Goal: Transaction & Acquisition: Obtain resource

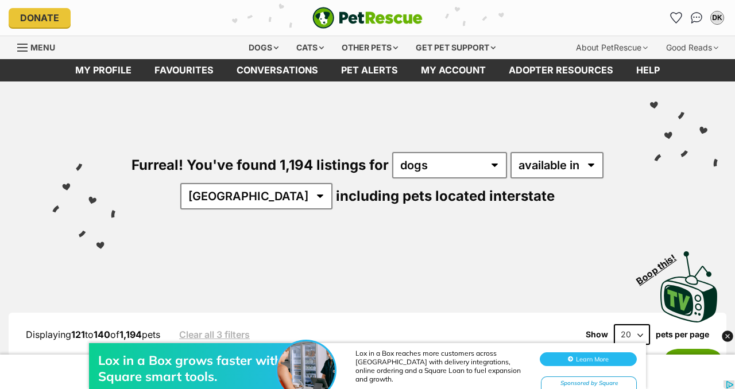
click at [279, 191] on div "Furreal! You've found 1,194 listings for any type of pet cats dogs other pets a…" at bounding box center [367, 162] width 701 height 160
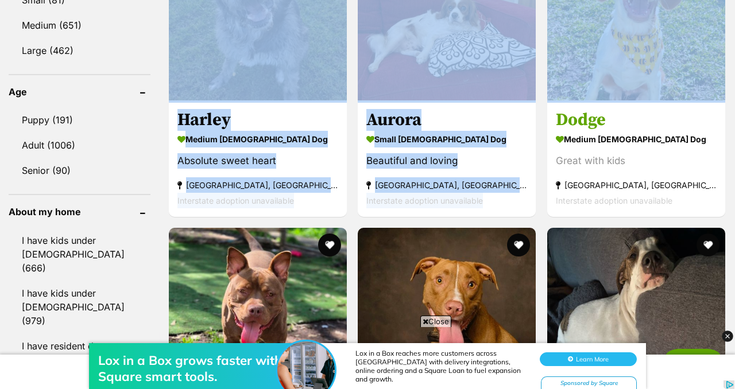
scroll to position [1177, 0]
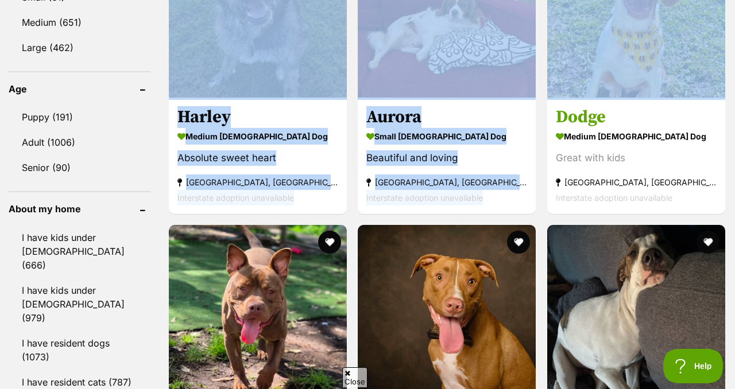
drag, startPoint x: 734, startPoint y: 85, endPoint x: 728, endPoint y: 135, distance: 50.4
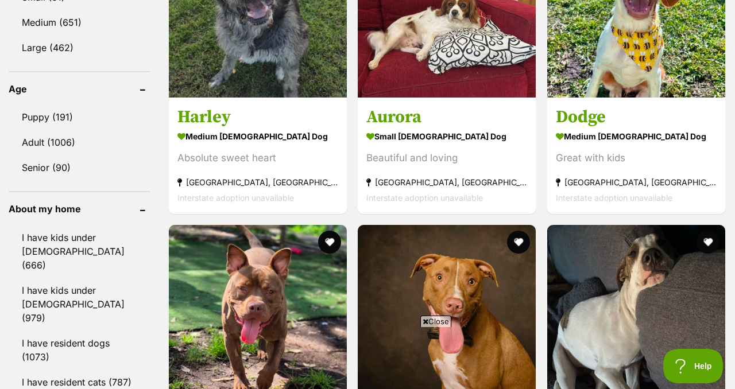
click at [150, 60] on aside "Size Small (81) Medium (651) Large (462)" at bounding box center [80, 5] width 142 height 109
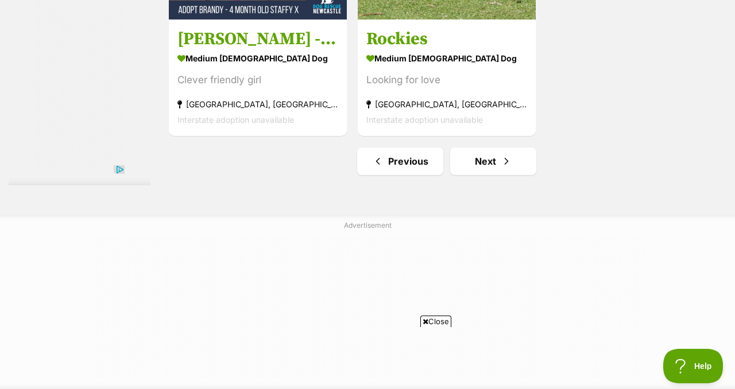
scroll to position [2739, 0]
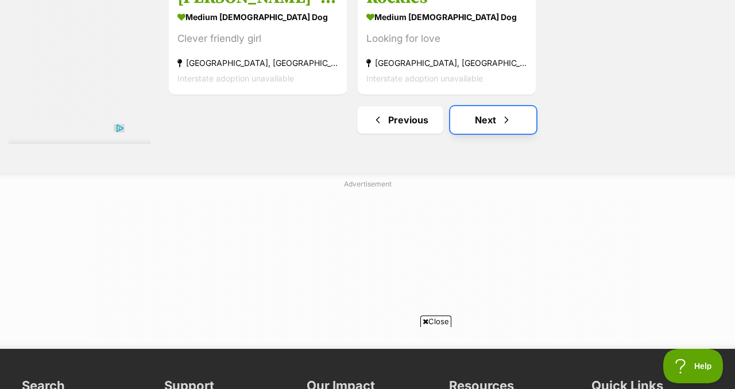
click at [500, 134] on link "Next" at bounding box center [493, 120] width 86 height 28
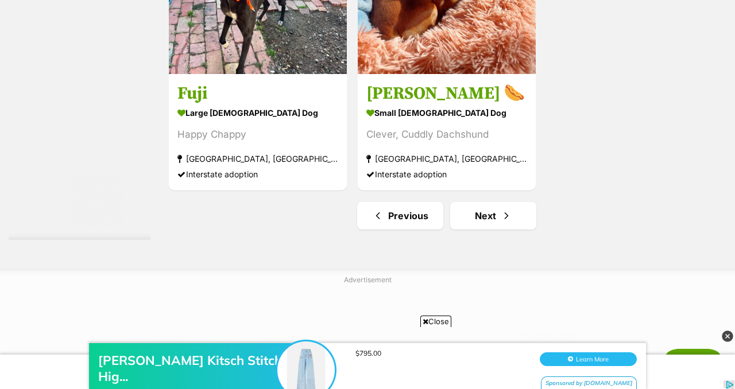
scroll to position [2655, 0]
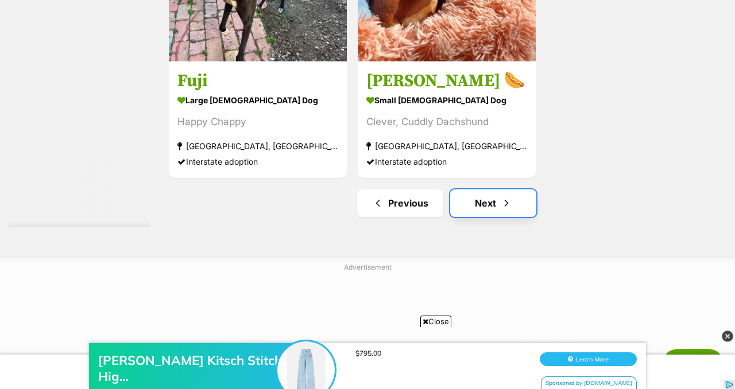
click at [512, 210] on span "Next page" at bounding box center [506, 203] width 11 height 14
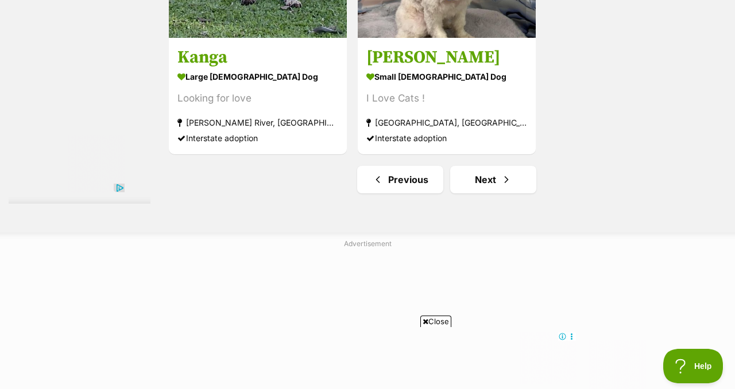
scroll to position [2941, 0]
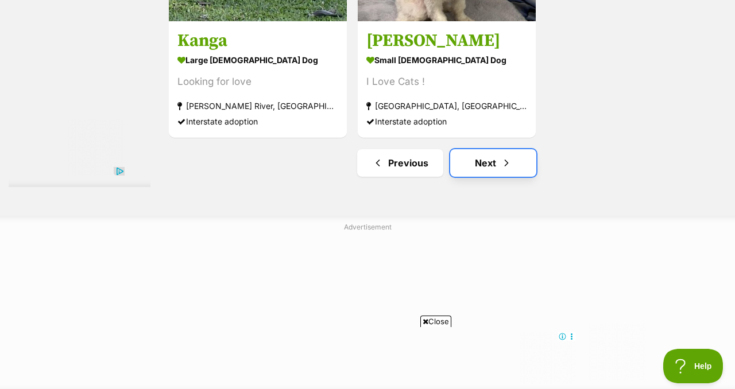
click at [535, 177] on link "Next" at bounding box center [493, 163] width 86 height 28
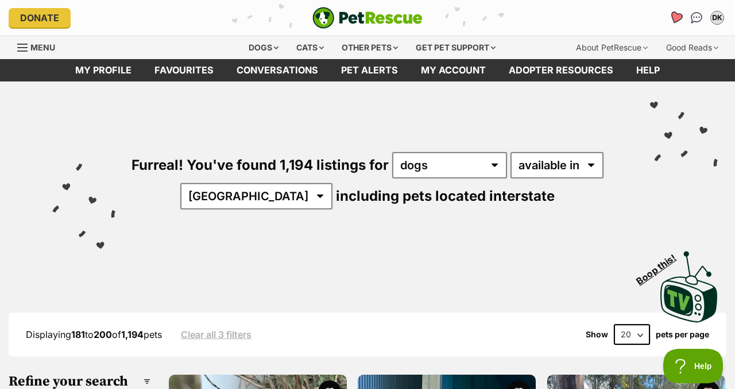
click at [669, 21] on icon "Favourites" at bounding box center [676, 17] width 14 height 13
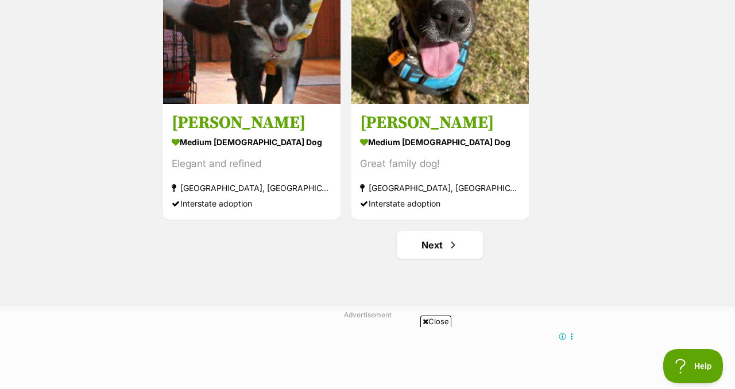
scroll to position [2141, 0]
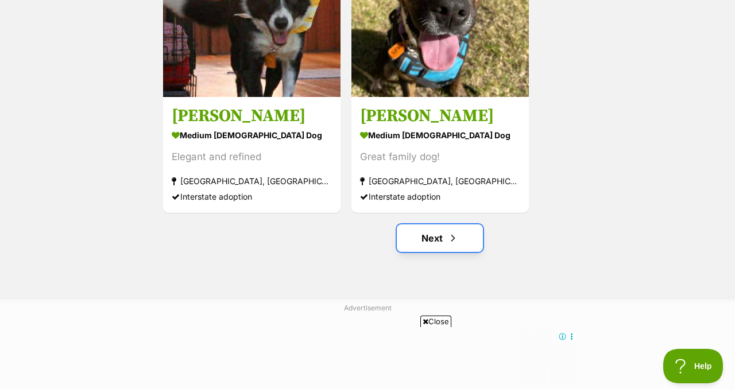
click at [424, 252] on link "Next" at bounding box center [440, 239] width 86 height 28
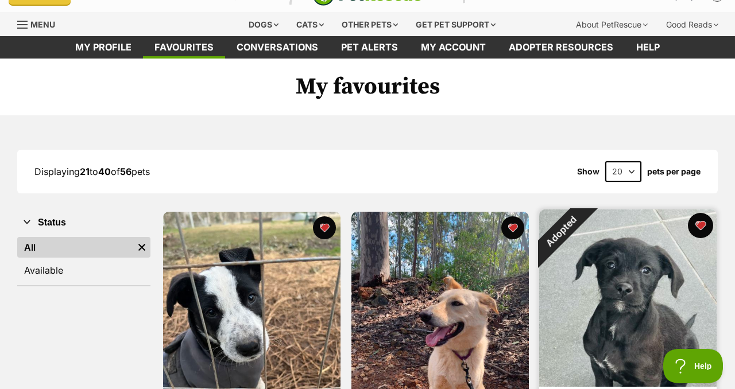
click at [701, 238] on button "favourite" at bounding box center [700, 225] width 25 height 25
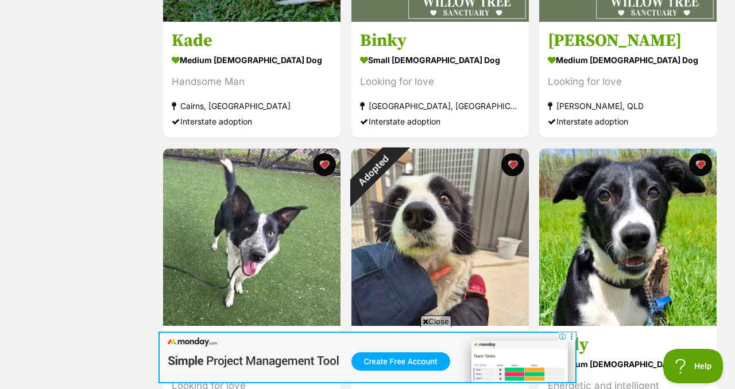
scroll to position [1405, 0]
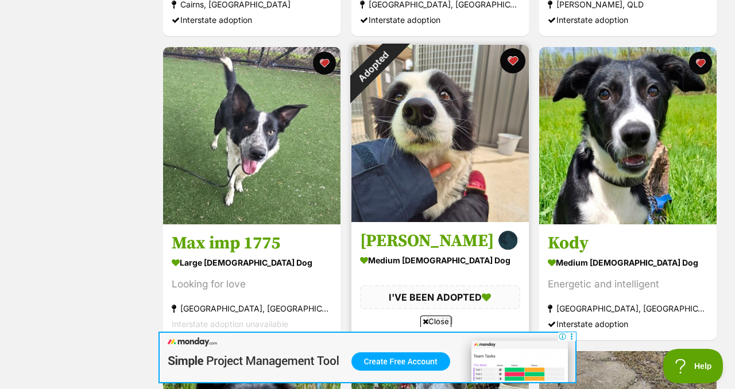
click at [512, 74] on button "favourite" at bounding box center [512, 60] width 25 height 25
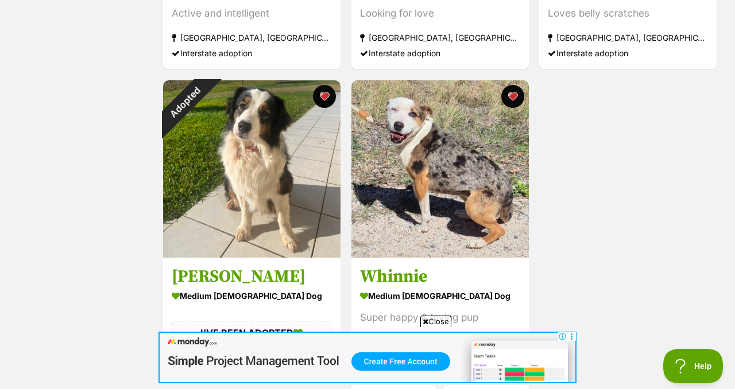
scroll to position [2025, 0]
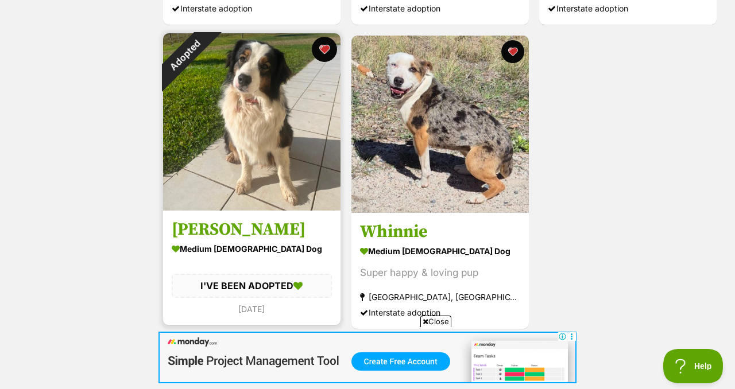
click at [321, 62] on button "favourite" at bounding box center [324, 49] width 25 height 25
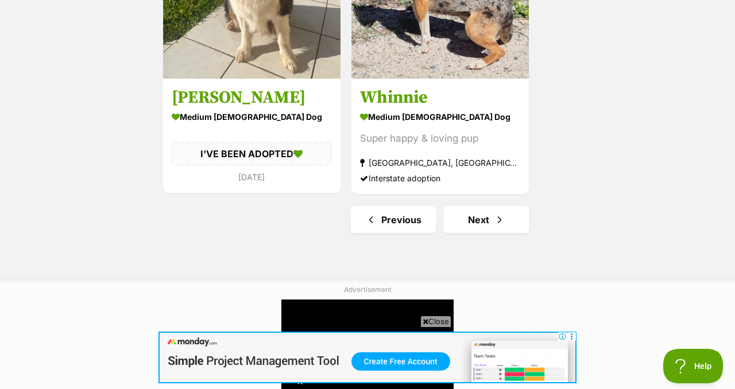
scroll to position [2209, 0]
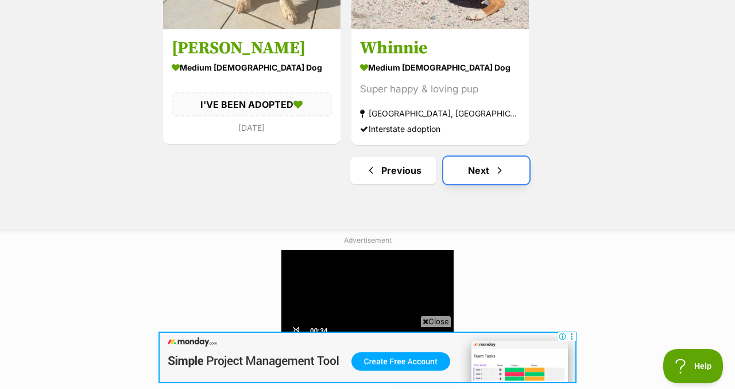
click at [484, 184] on link "Next" at bounding box center [486, 171] width 86 height 28
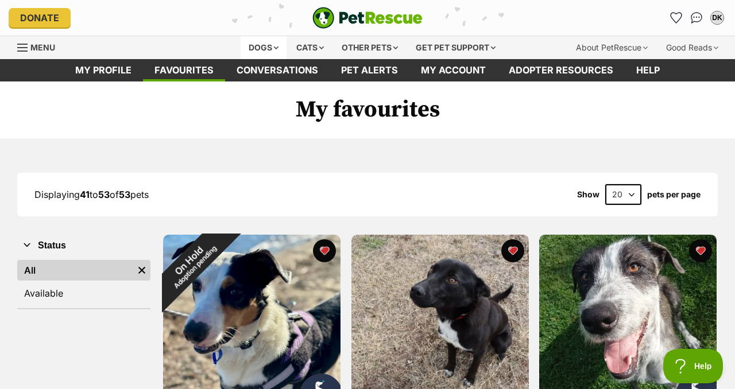
click at [245, 47] on div "Dogs" at bounding box center [264, 47] width 46 height 23
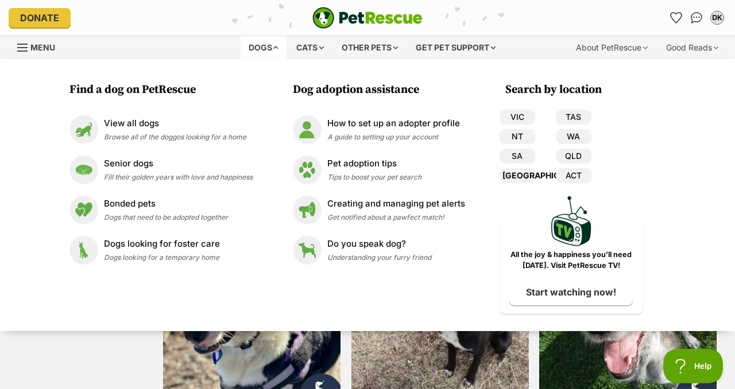
click at [535, 183] on link "[GEOGRAPHIC_DATA]" at bounding box center [518, 175] width 36 height 15
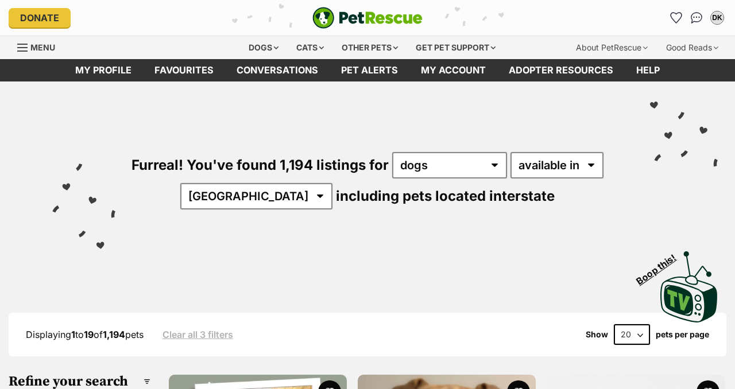
click at [467, 180] on div "Furreal! You've found 1,194 listings for any type of pet cats dogs other pets a…" at bounding box center [367, 162] width 701 height 160
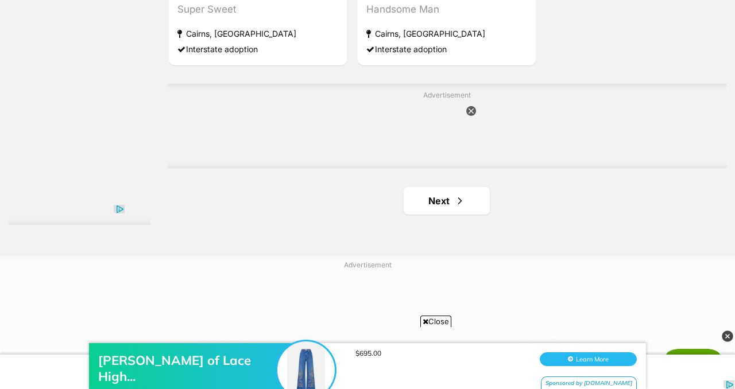
scroll to position [2698, 0]
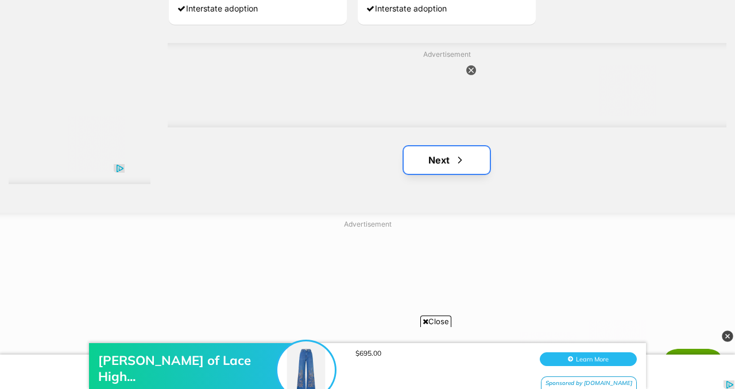
click at [449, 174] on link "Next" at bounding box center [447, 160] width 86 height 28
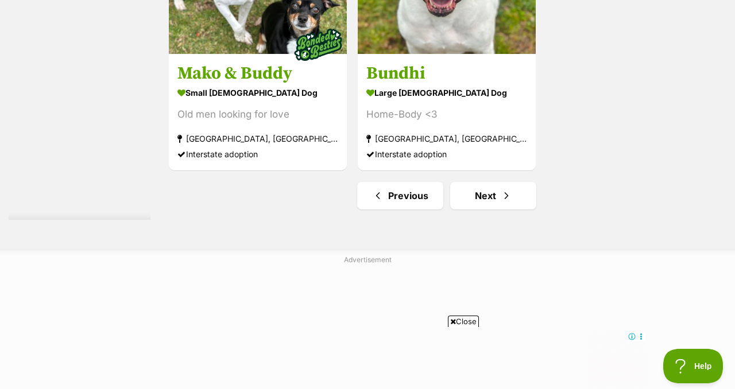
scroll to position [2660, 0]
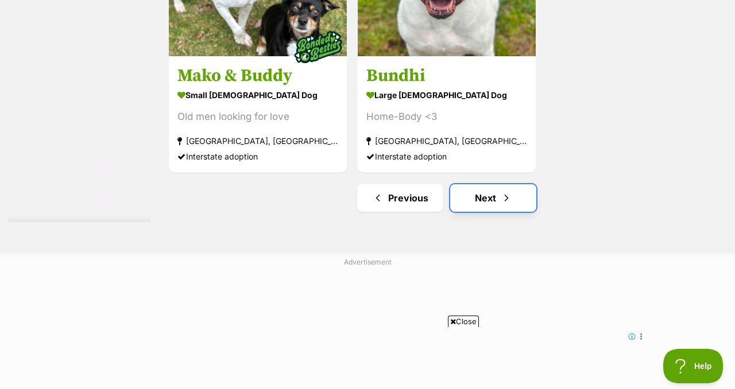
click at [500, 212] on link "Next" at bounding box center [493, 198] width 86 height 28
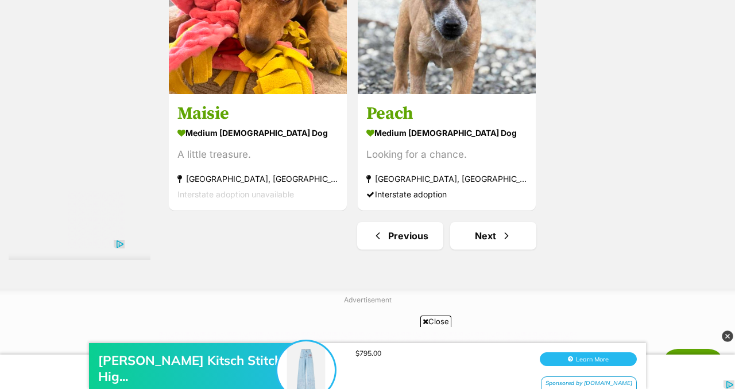
scroll to position [2736, 0]
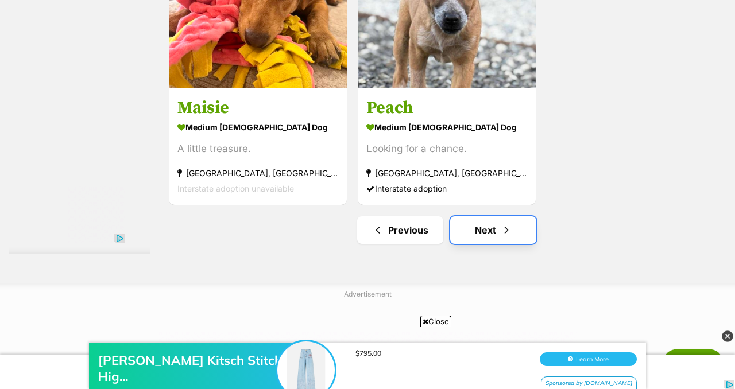
click at [497, 244] on link "Next" at bounding box center [493, 230] width 86 height 28
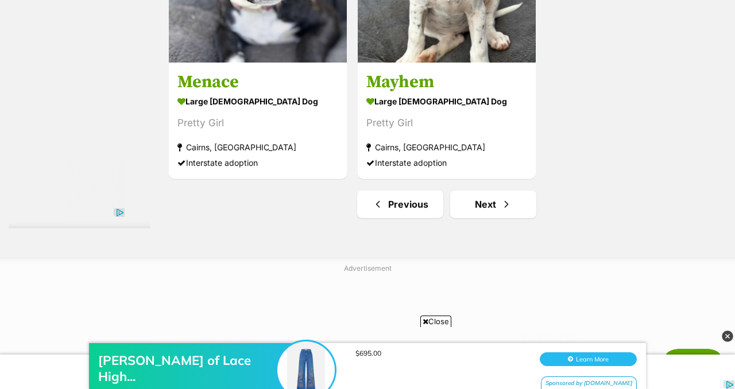
scroll to position [2668, 0]
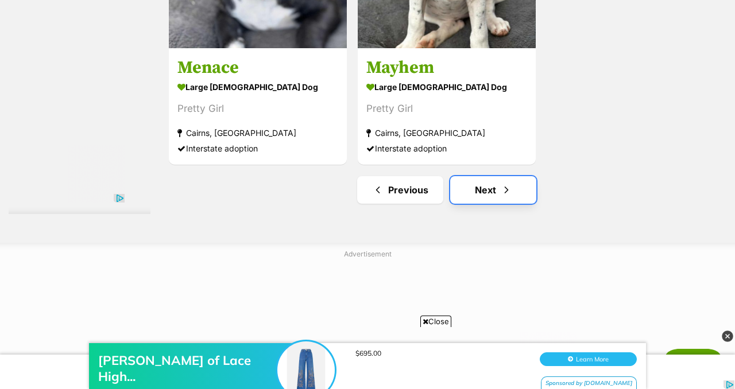
click at [527, 204] on link "Next" at bounding box center [493, 190] width 86 height 28
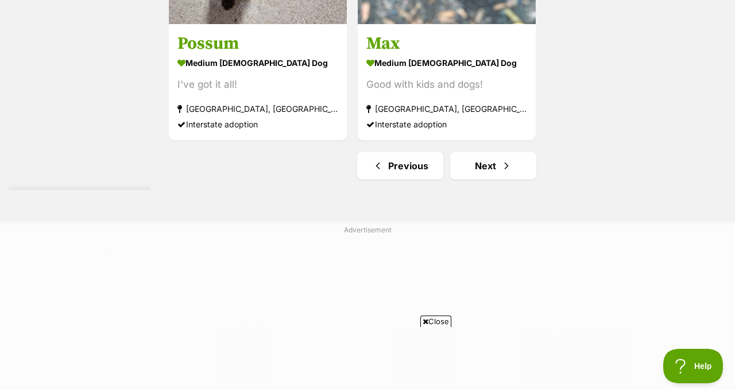
scroll to position [2701, 0]
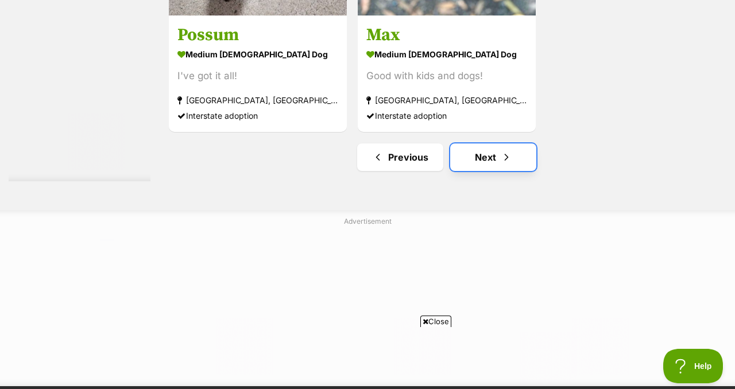
click at [504, 171] on link "Next" at bounding box center [493, 158] width 86 height 28
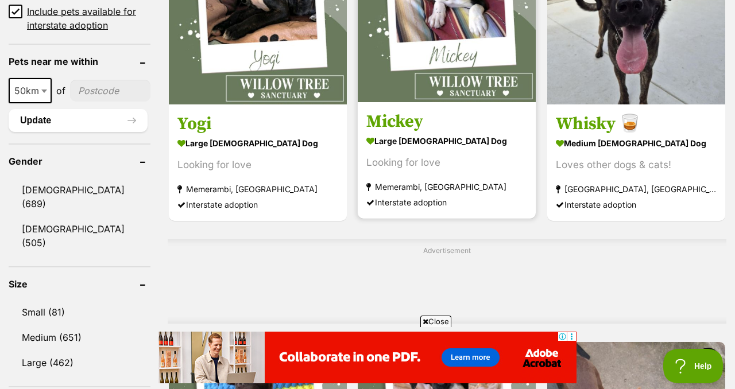
click at [464, 102] on img at bounding box center [447, 13] width 178 height 178
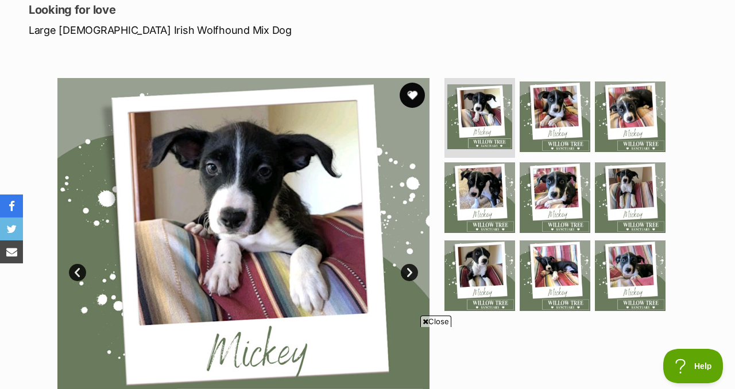
click at [414, 108] on button "favourite" at bounding box center [412, 95] width 25 height 25
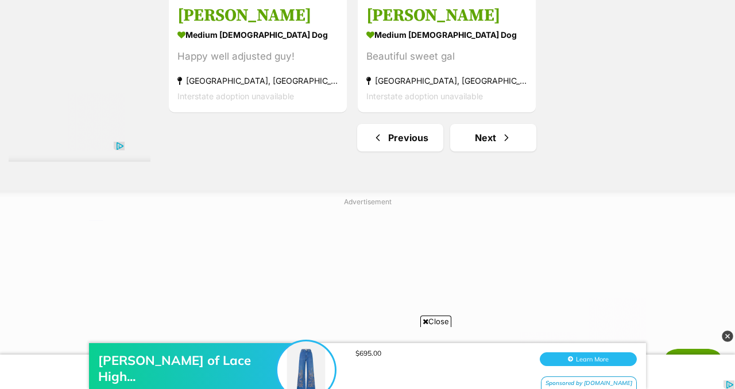
scroll to position [2830, 0]
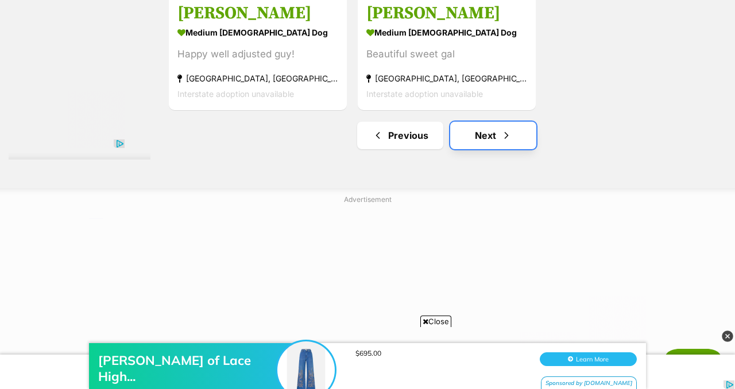
click at [505, 149] on link "Next" at bounding box center [493, 136] width 86 height 28
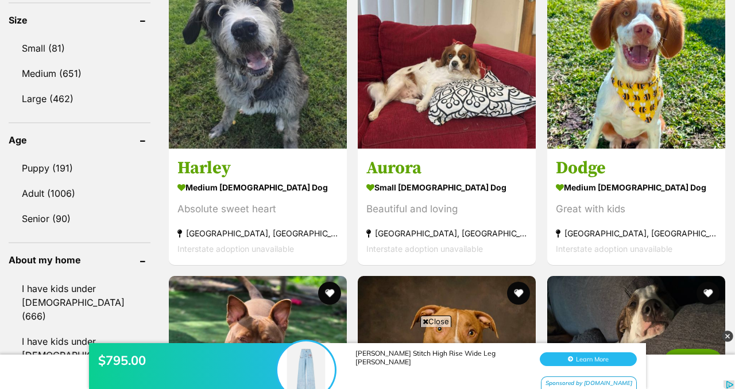
scroll to position [1120, 0]
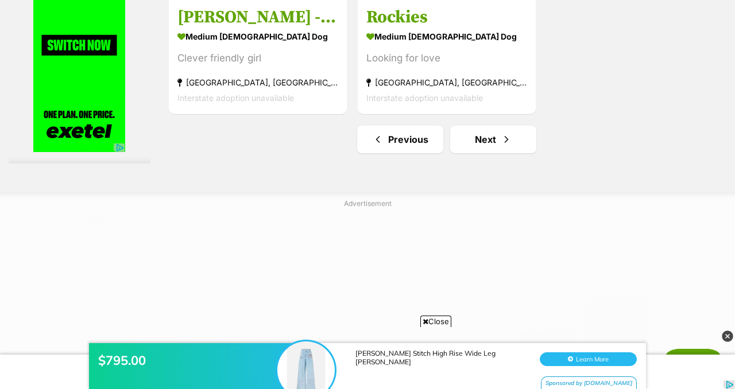
scroll to position [2865, 0]
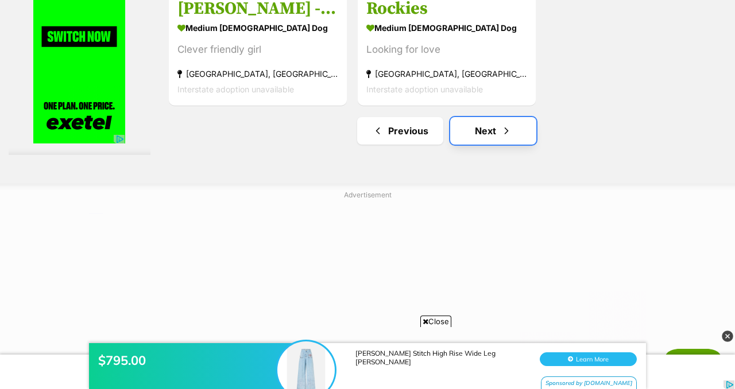
click at [512, 138] on span "Next page" at bounding box center [506, 131] width 11 height 14
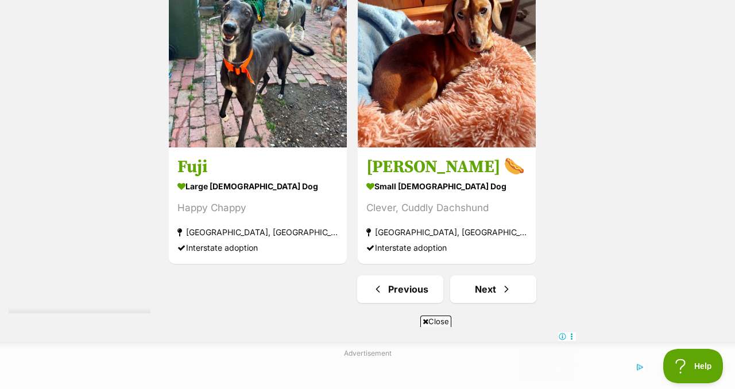
scroll to position [2635, 0]
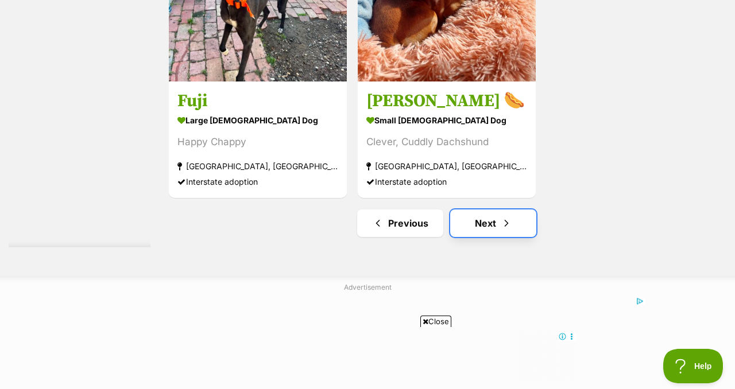
click at [494, 237] on link "Next" at bounding box center [493, 224] width 86 height 28
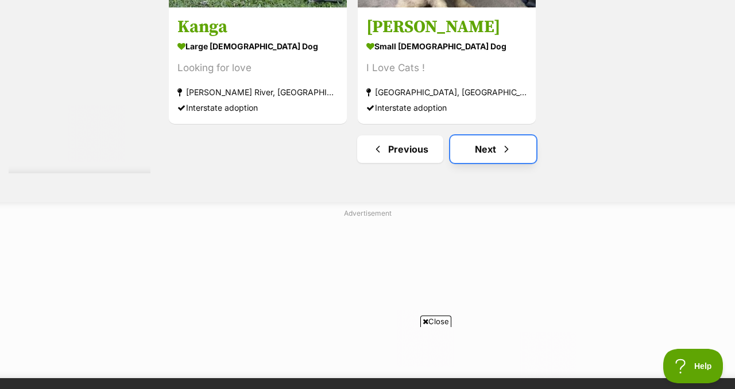
click at [487, 163] on link "Next" at bounding box center [493, 150] width 86 height 28
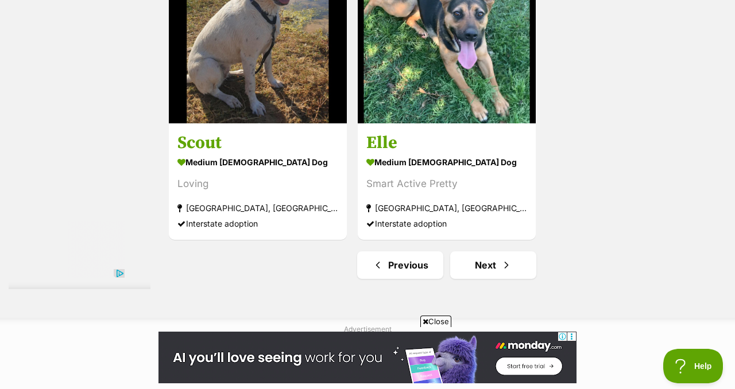
scroll to position [2605, 0]
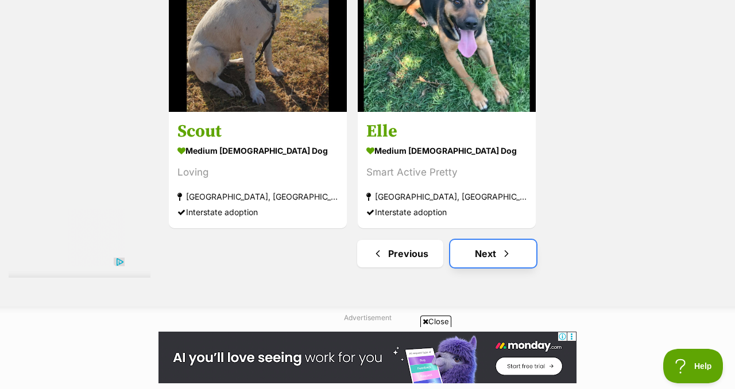
click at [520, 268] on link "Next" at bounding box center [493, 254] width 86 height 28
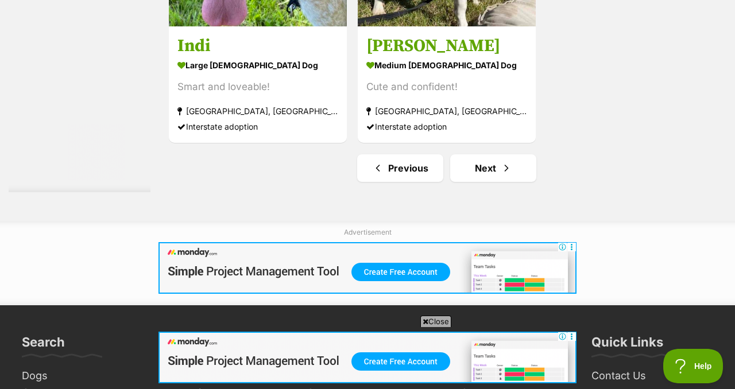
scroll to position [2721, 0]
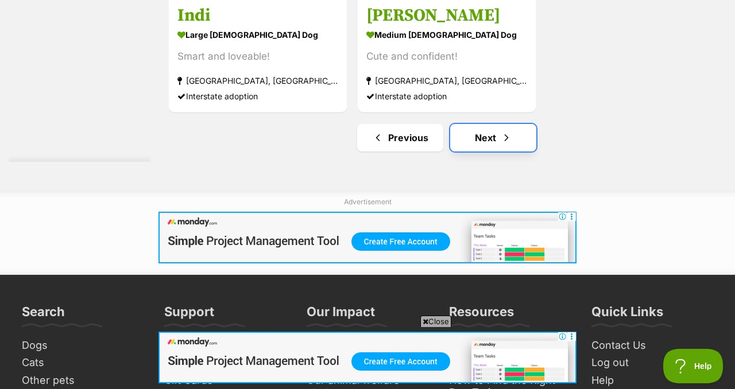
click at [493, 152] on link "Next" at bounding box center [493, 138] width 86 height 28
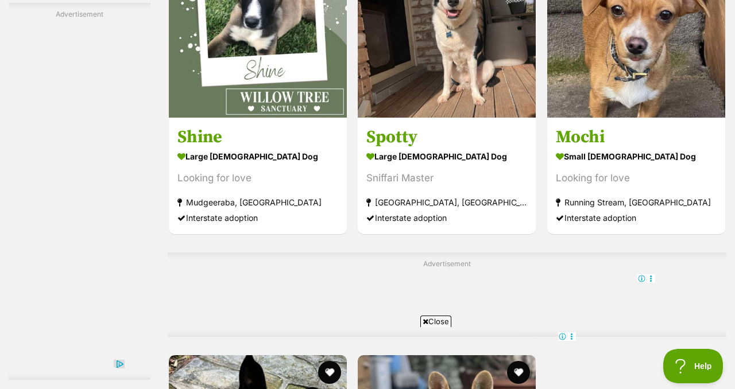
scroll to position [2293, 0]
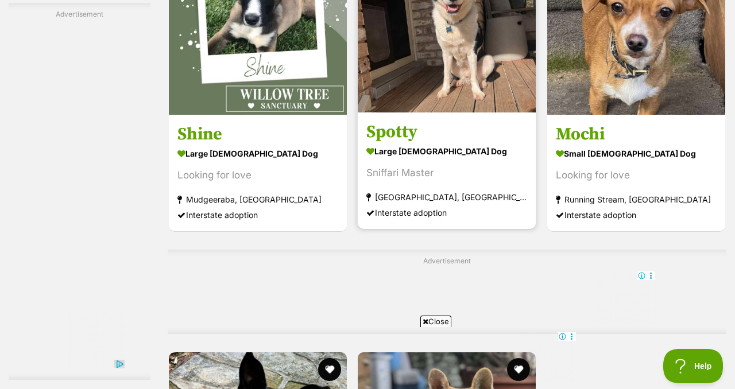
click at [472, 96] on img at bounding box center [447, 24] width 178 height 178
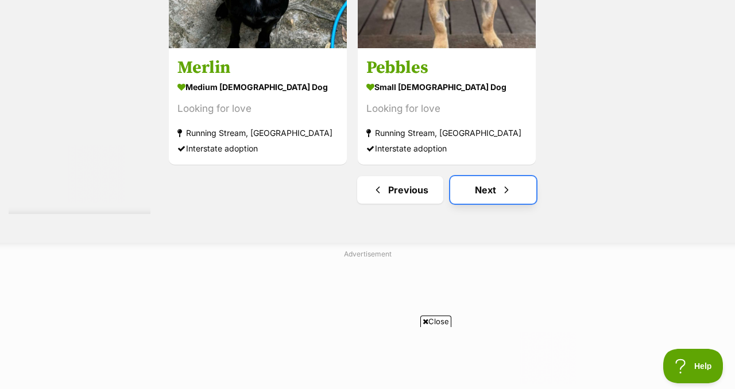
click at [504, 204] on link "Next" at bounding box center [493, 190] width 86 height 28
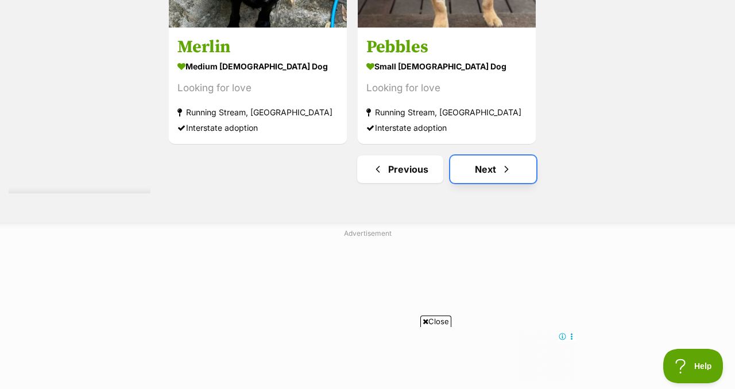
scroll to position [2799, 0]
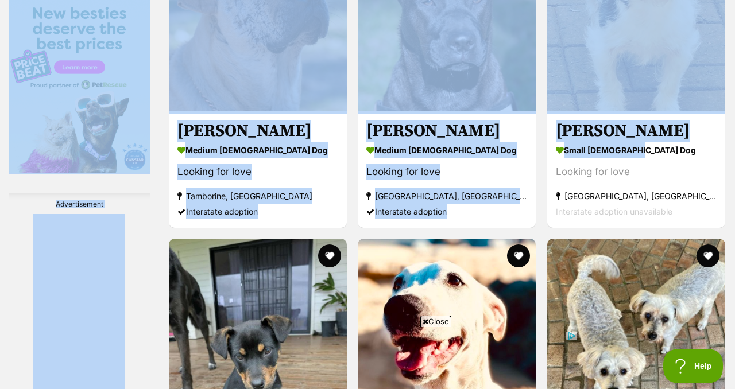
scroll to position [1801, 0]
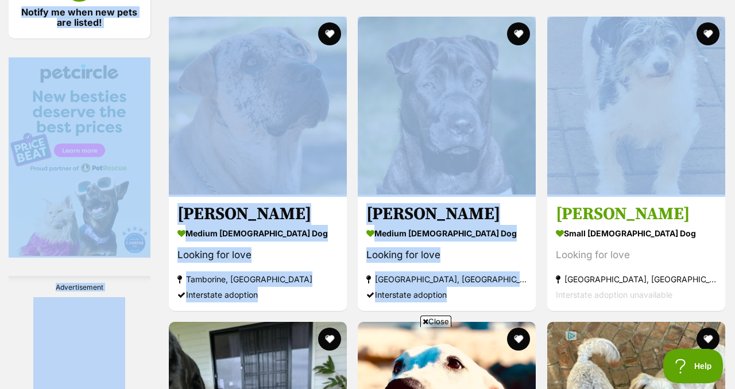
drag, startPoint x: 734, startPoint y: 22, endPoint x: 733, endPoint y: 214, distance: 191.8
click at [733, 214] on html "Skip to main content Log in to favourite this pet Log in Or sign up Search PetR…" at bounding box center [367, 72] width 735 height 3747
